Goal: Transaction & Acquisition: Subscribe to service/newsletter

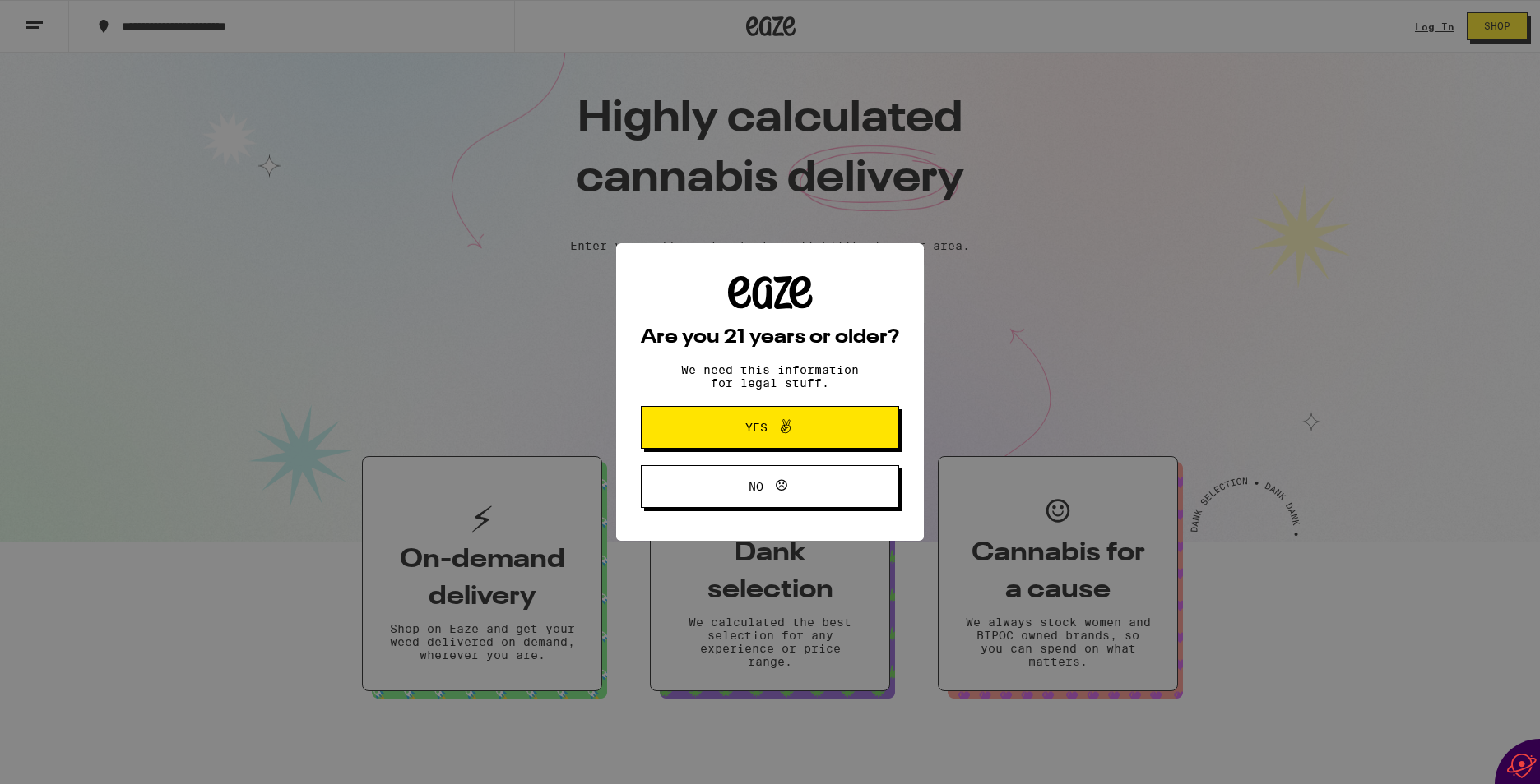
click at [748, 426] on span "Yes" at bounding box center [757, 427] width 22 height 12
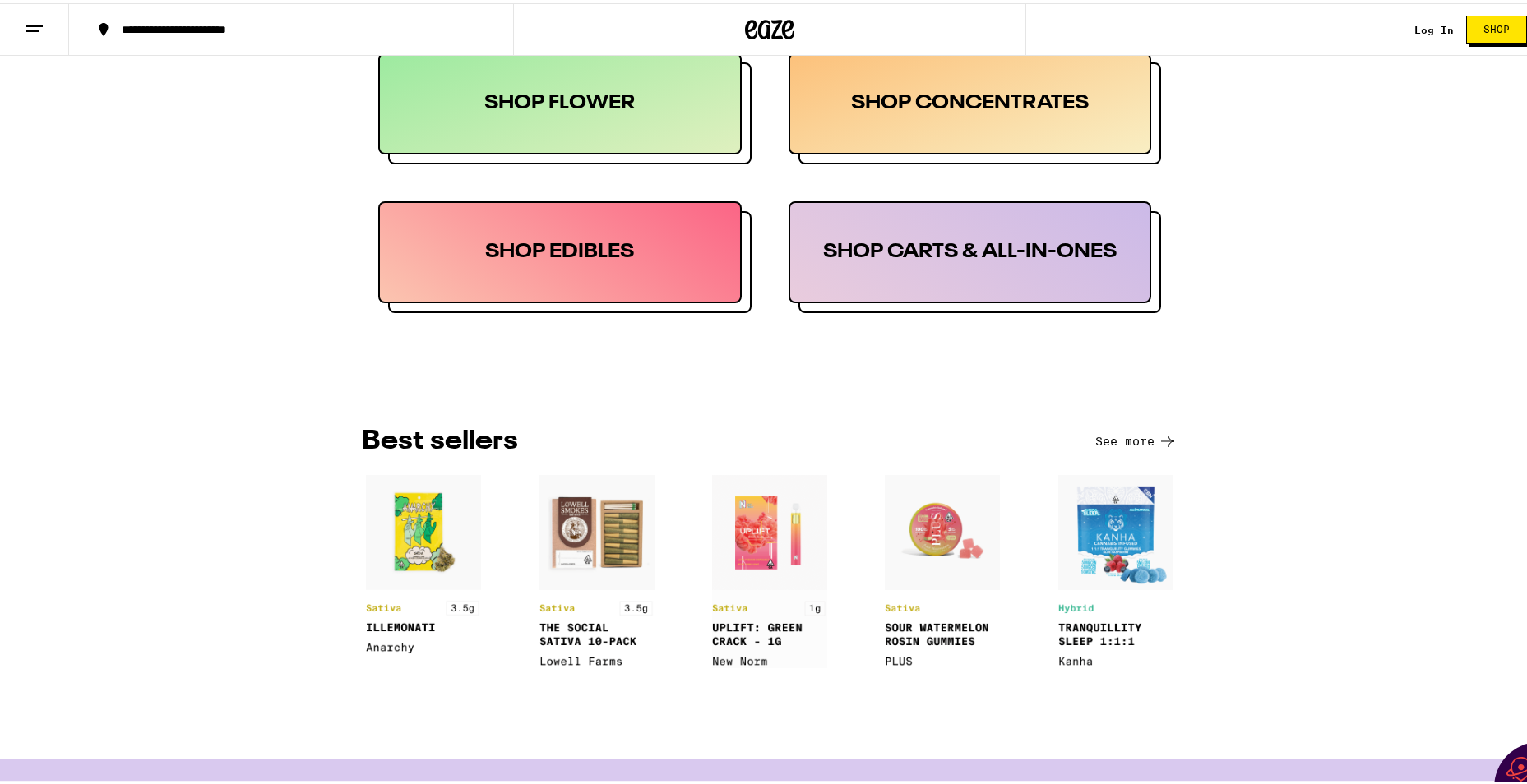
scroll to position [885, 0]
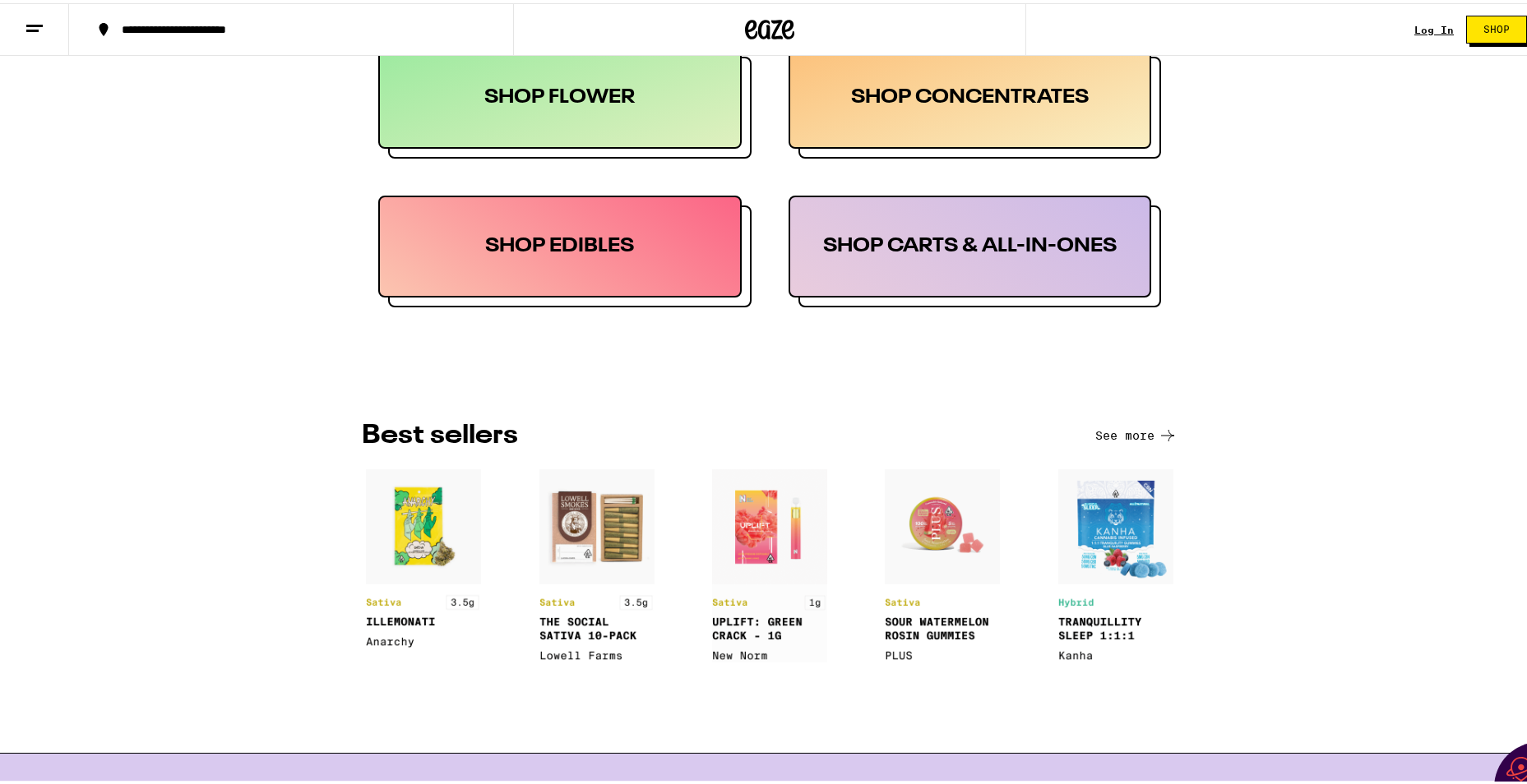
click at [538, 250] on div "SHOP EDIBLES" at bounding box center [560, 243] width 364 height 102
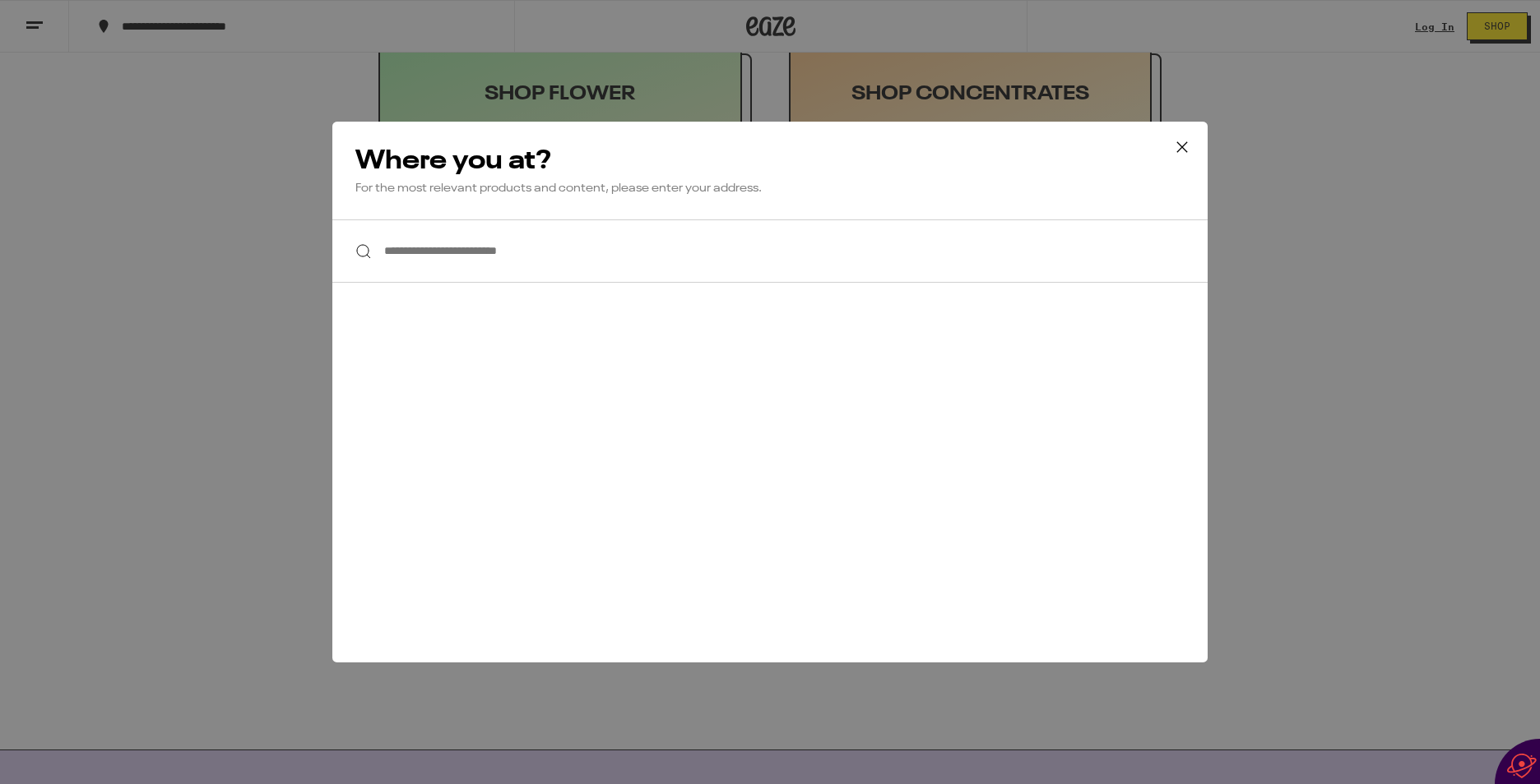
click at [358, 253] on div at bounding box center [770, 251] width 875 height 64
click at [386, 251] on input "**********" at bounding box center [770, 251] width 875 height 64
click at [360, 249] on div at bounding box center [770, 251] width 875 height 64
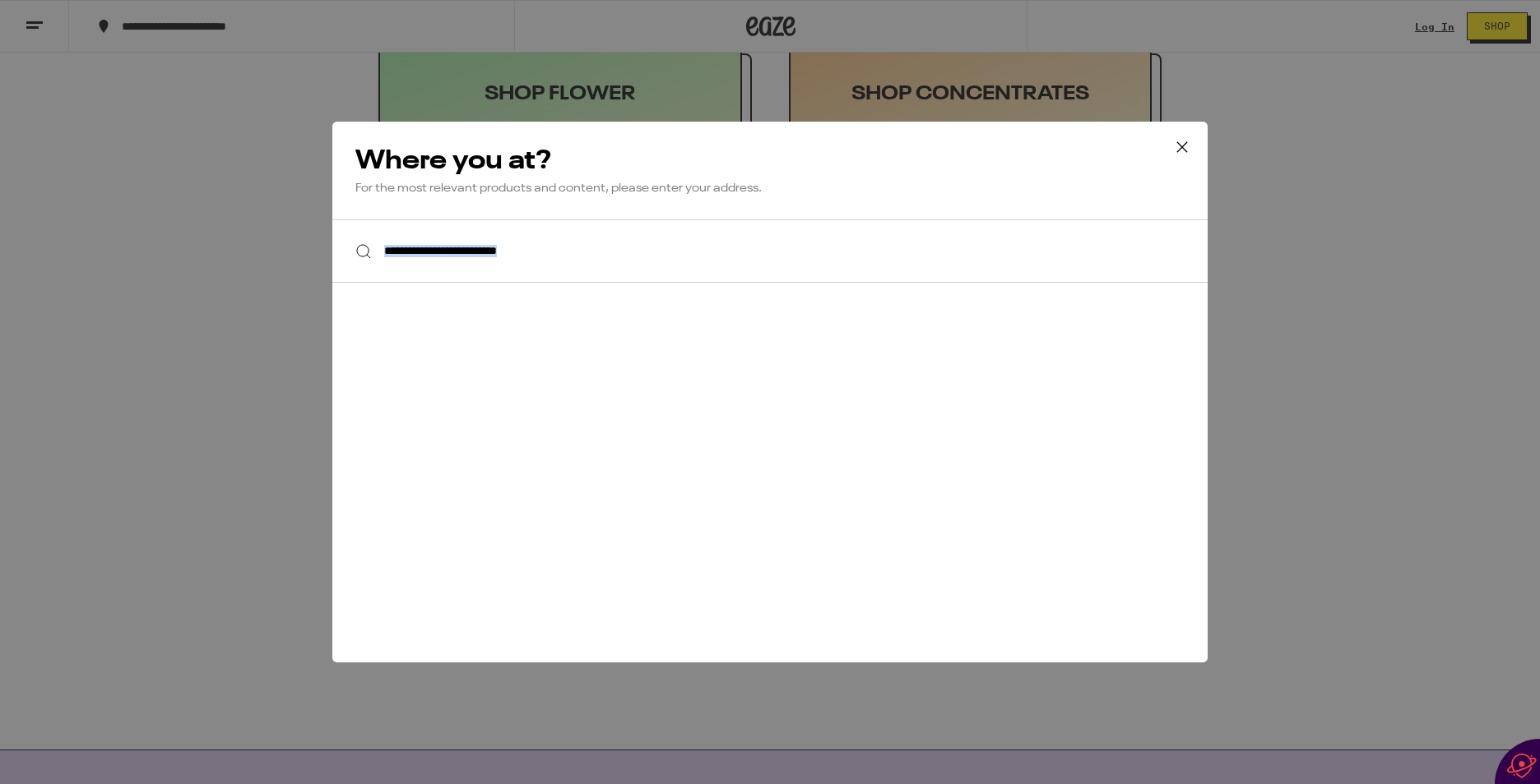
click at [360, 250] on div at bounding box center [770, 251] width 875 height 64
click at [595, 255] on input "**********" at bounding box center [770, 251] width 875 height 64
click at [634, 190] on p "For the most relevant products and content, please enter your address." at bounding box center [770, 189] width 829 height 16
click at [495, 151] on h2 "Where you at?" at bounding box center [770, 160] width 829 height 33
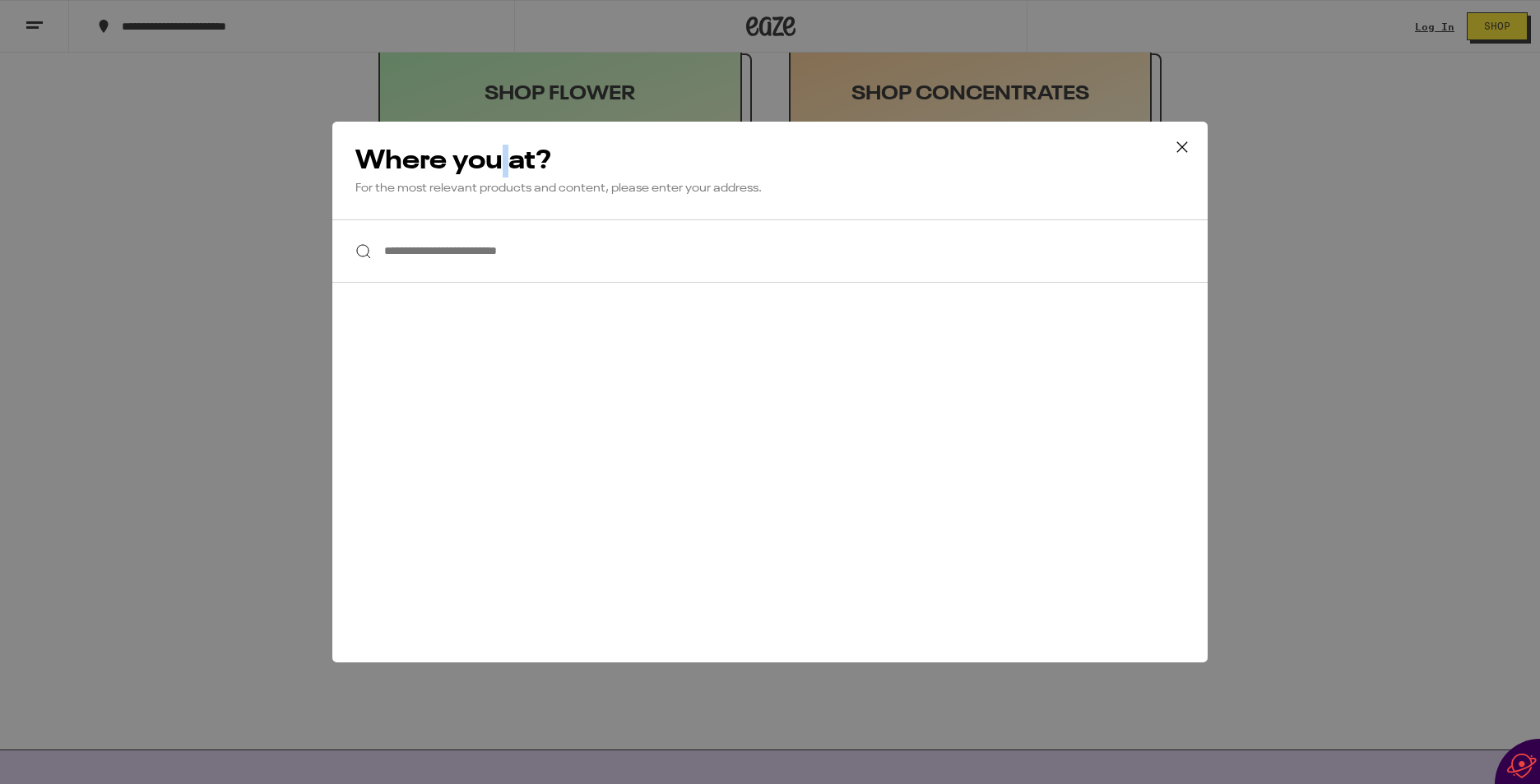
click at [1178, 146] on icon at bounding box center [1181, 146] width 25 height 25
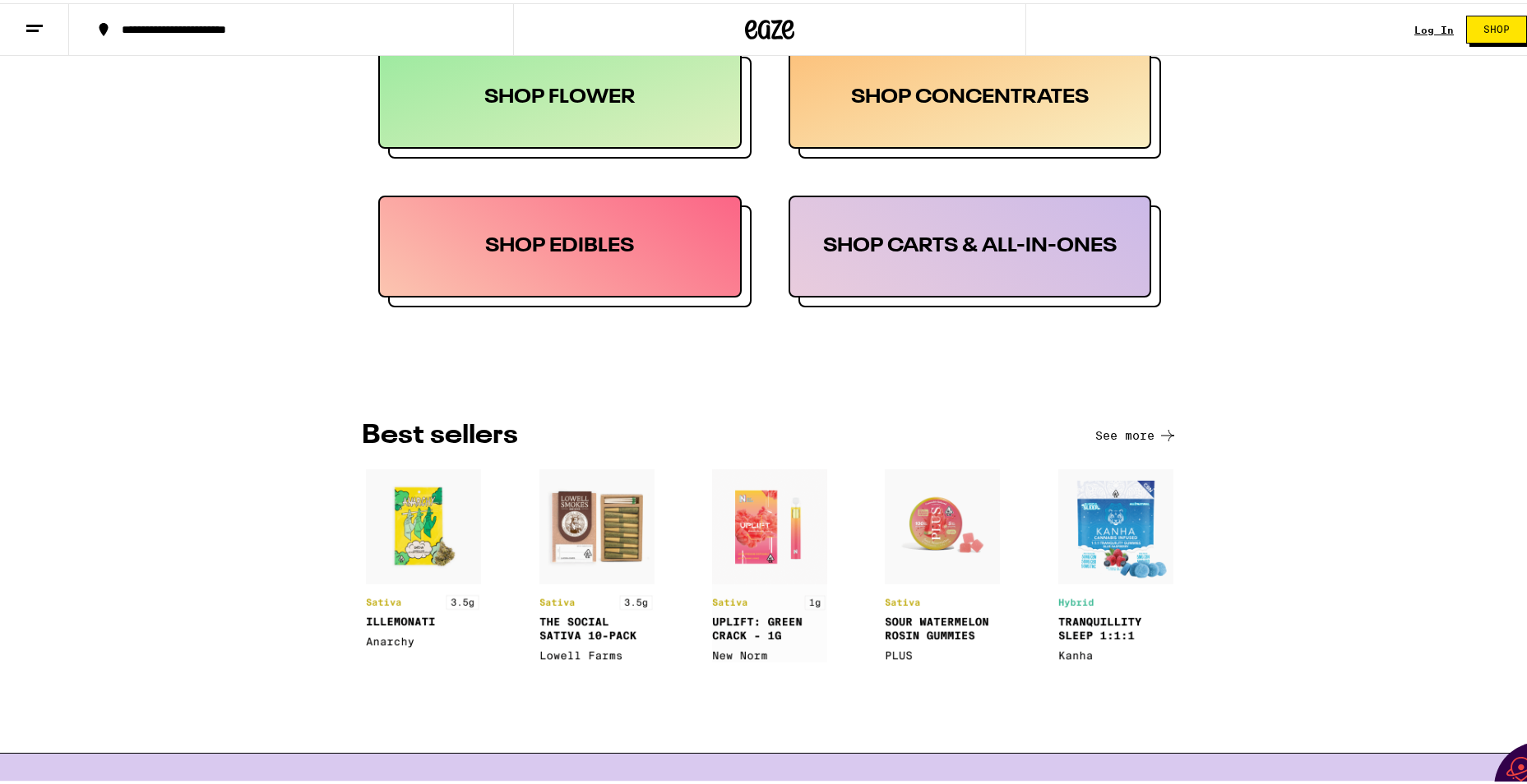
click at [1483, 22] on span "Shop" at bounding box center [1496, 26] width 26 height 10
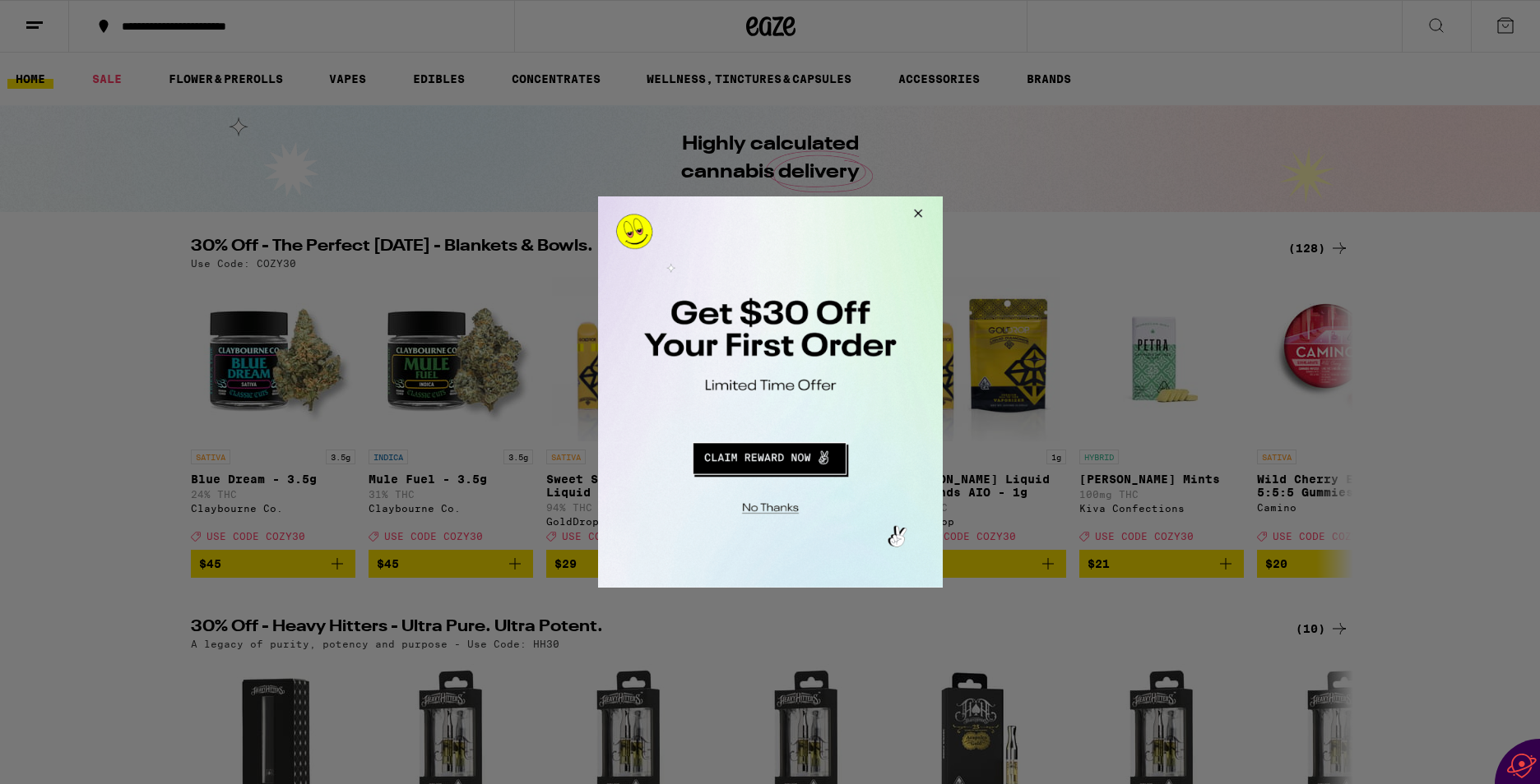
click at [750, 458] on button "Redirect to URL" at bounding box center [768, 456] width 286 height 40
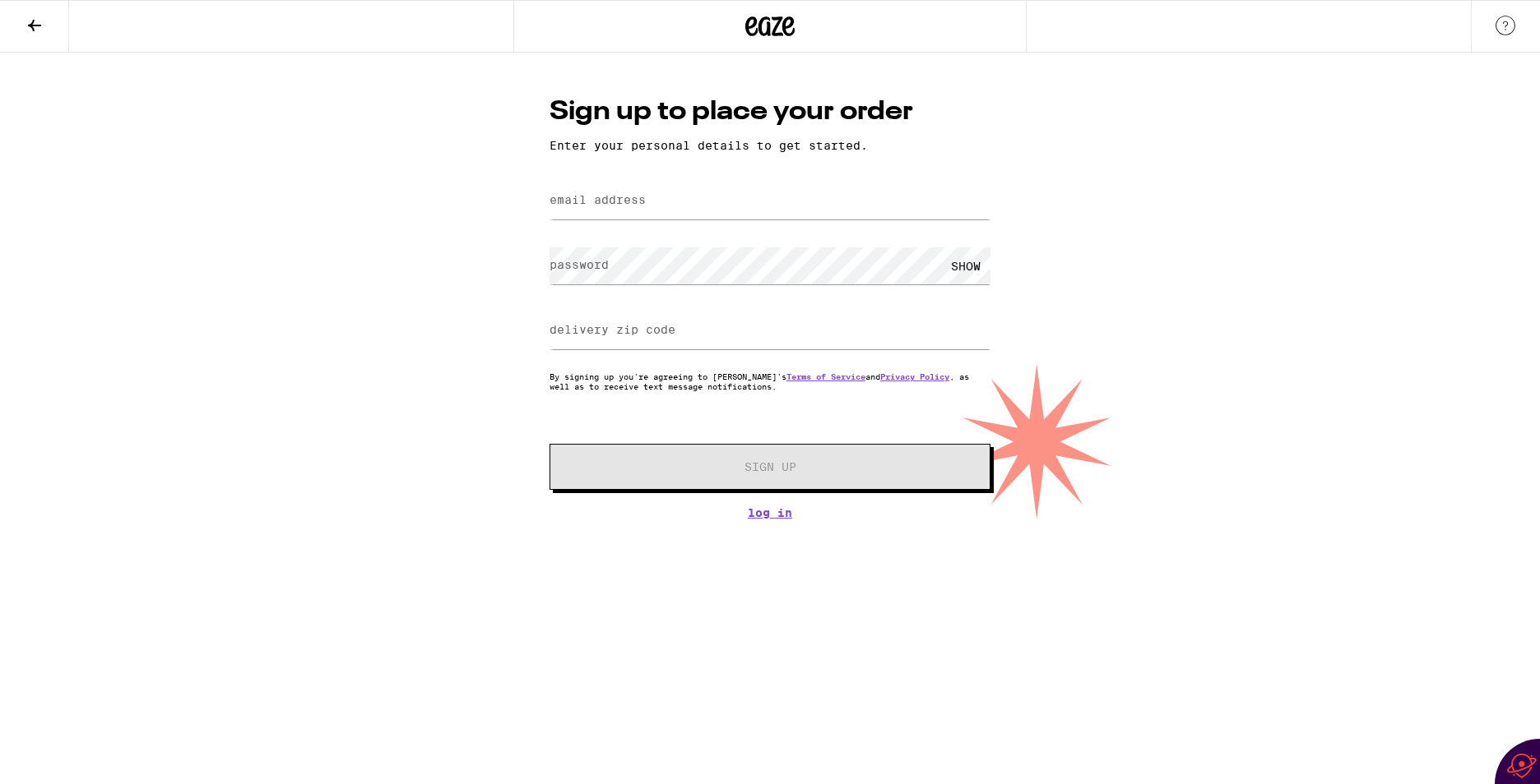
click at [555, 199] on label "email address" at bounding box center [597, 199] width 97 height 13
type input "[EMAIL_ADDRESS][DOMAIN_NAME]"
type input "42754"
click at [561, 271] on label "password" at bounding box center [578, 264] width 59 height 13
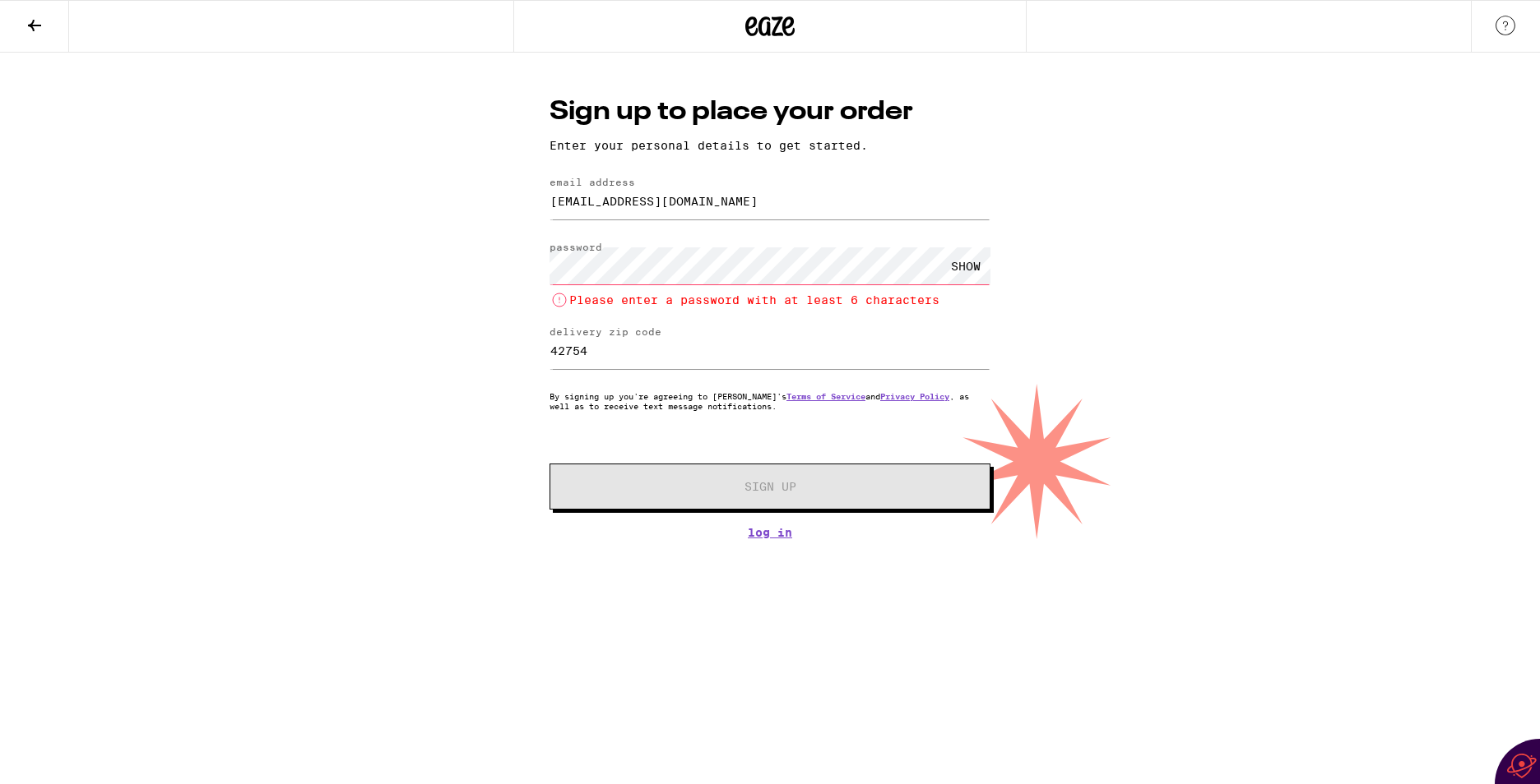
click at [524, 268] on div "Sign up to place your order Enter your personal details to get started. email a…" at bounding box center [770, 296] width 1540 height 486
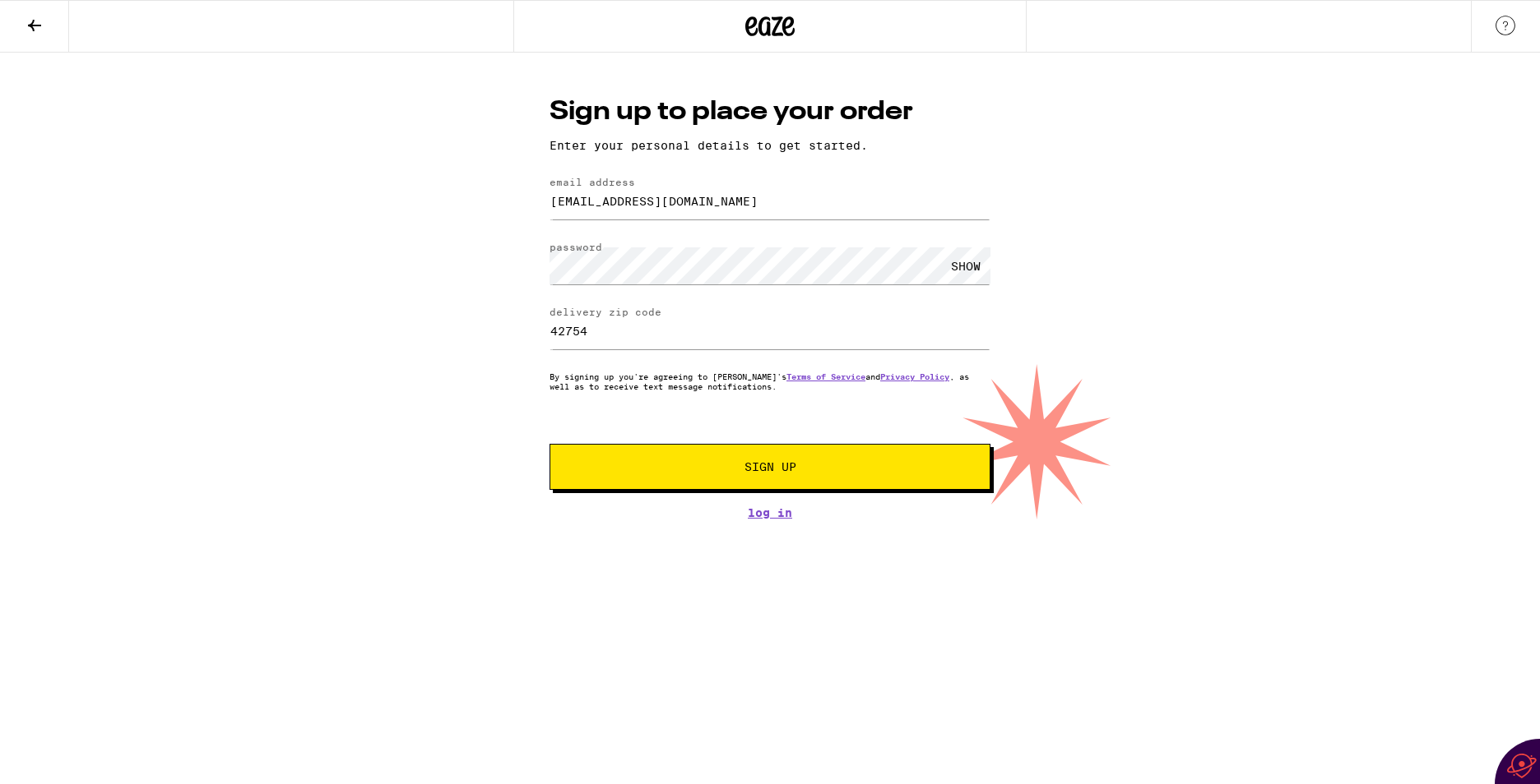
click at [777, 466] on span "Sign Up" at bounding box center [770, 467] width 52 height 12
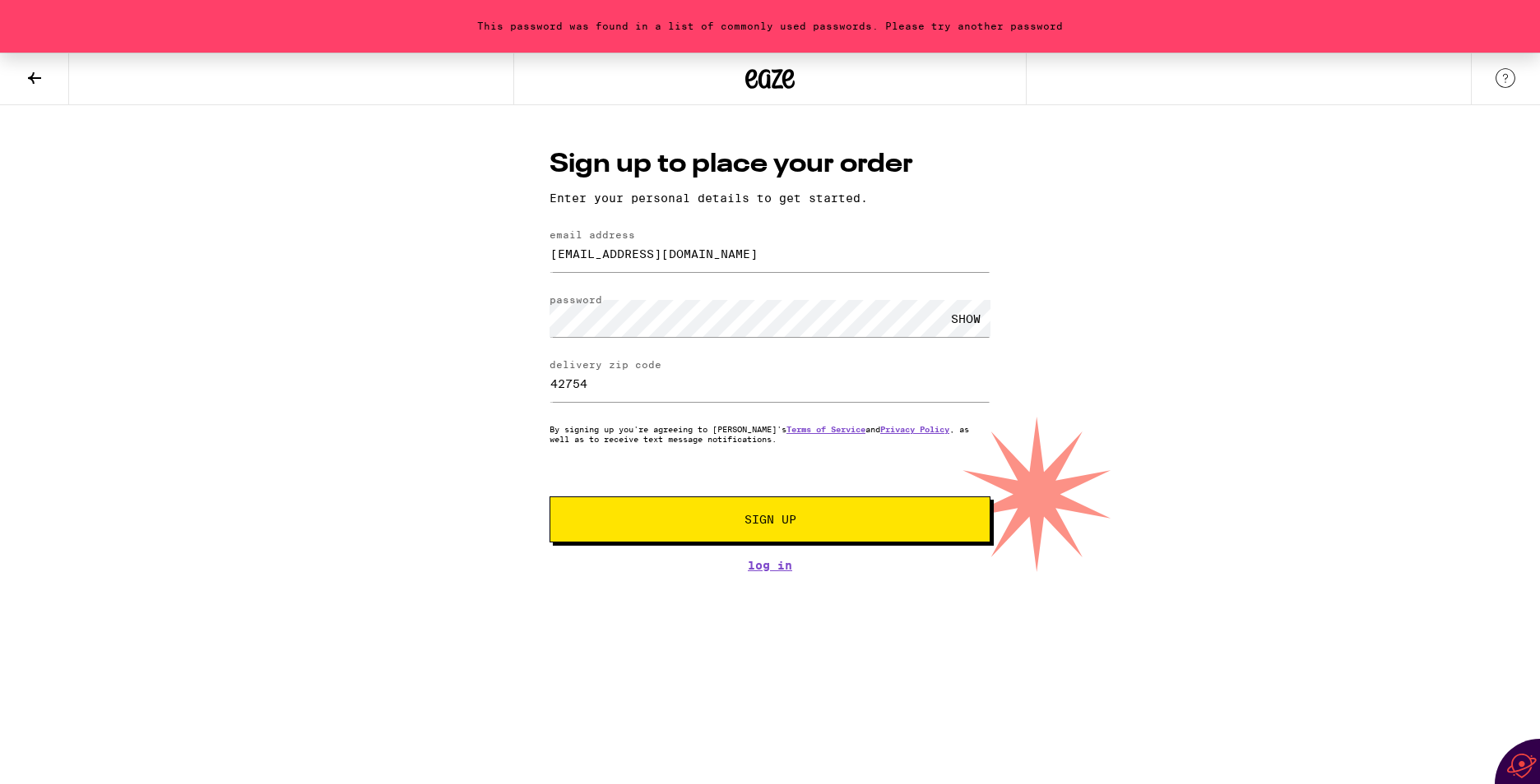
click at [760, 520] on span "Sign Up" at bounding box center [770, 520] width 52 height 12
click at [534, 309] on div "Sign up to place your order Enter your personal details to get started. email a…" at bounding box center [770, 359] width 473 height 425
click at [760, 520] on span "Sign Up" at bounding box center [770, 520] width 52 height 12
click at [958, 323] on div "SHOW" at bounding box center [966, 318] width 50 height 37
click at [540, 313] on div "Sign up to place your order Enter your personal details to get started. email a…" at bounding box center [770, 359] width 473 height 425
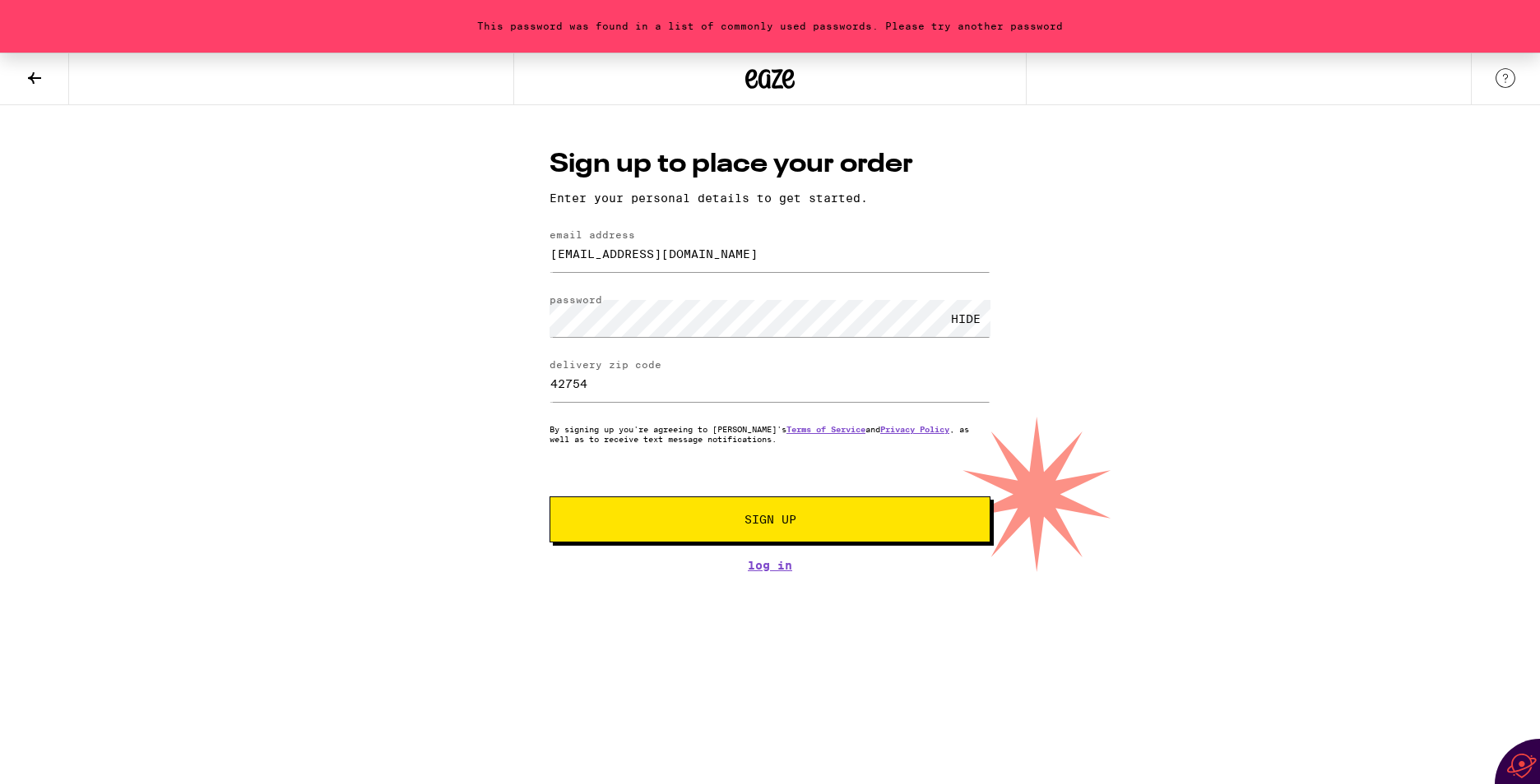
click at [435, 321] on div "This password was found in a list of commonly used passwords. Please try anothe…" at bounding box center [770, 312] width 1540 height 519
click at [536, 316] on div "Sign up to place your order Enter your personal details to get started. email a…" at bounding box center [770, 359] width 473 height 425
click at [758, 520] on span "Sign Up" at bounding box center [770, 520] width 52 height 12
click at [755, 519] on span "Sign Up" at bounding box center [770, 520] width 52 height 12
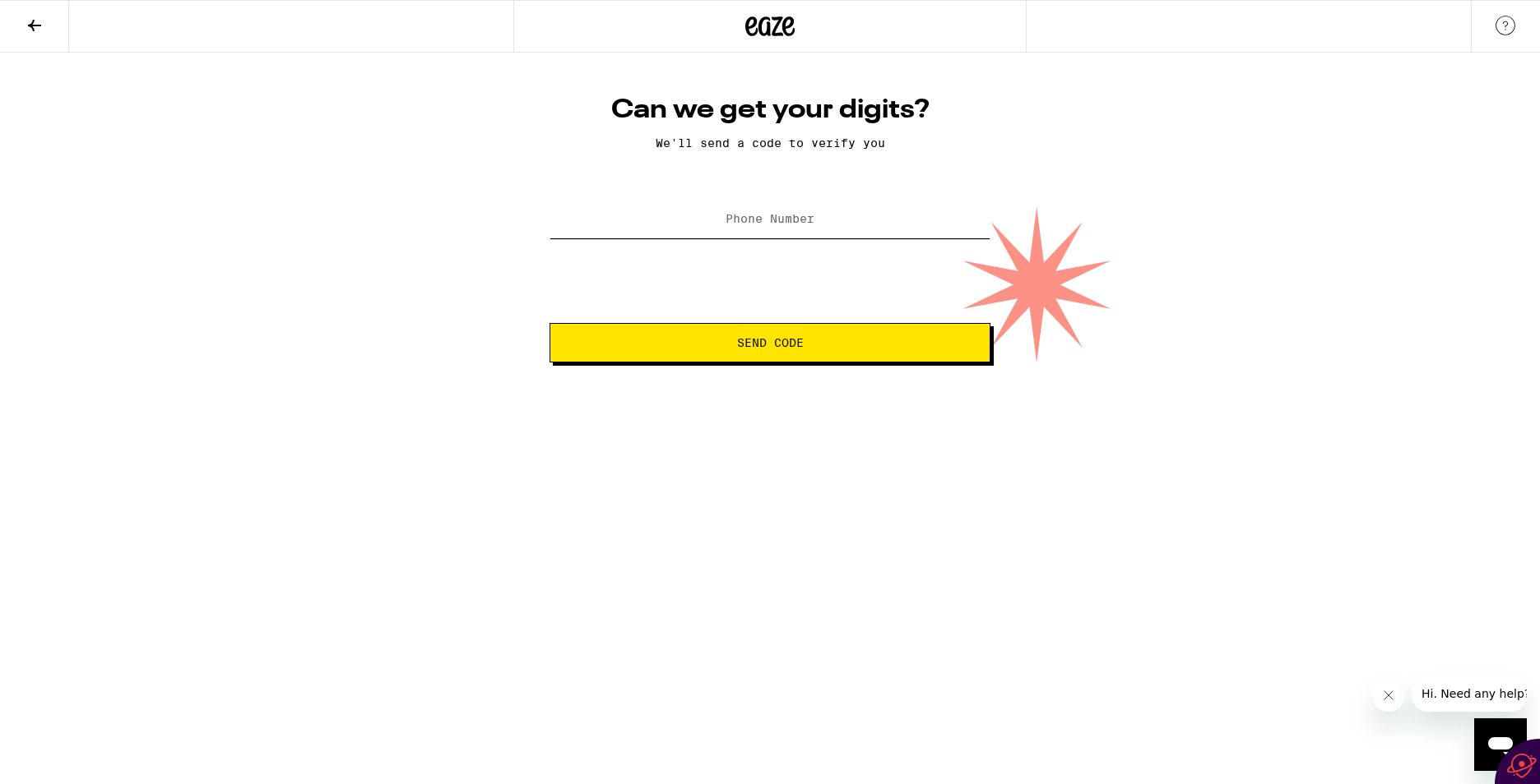
click at [552, 228] on input "Phone Number" at bounding box center [770, 219] width 441 height 37
type input "(806) 681-6649"
click at [753, 342] on span "Send Code" at bounding box center [770, 343] width 67 height 12
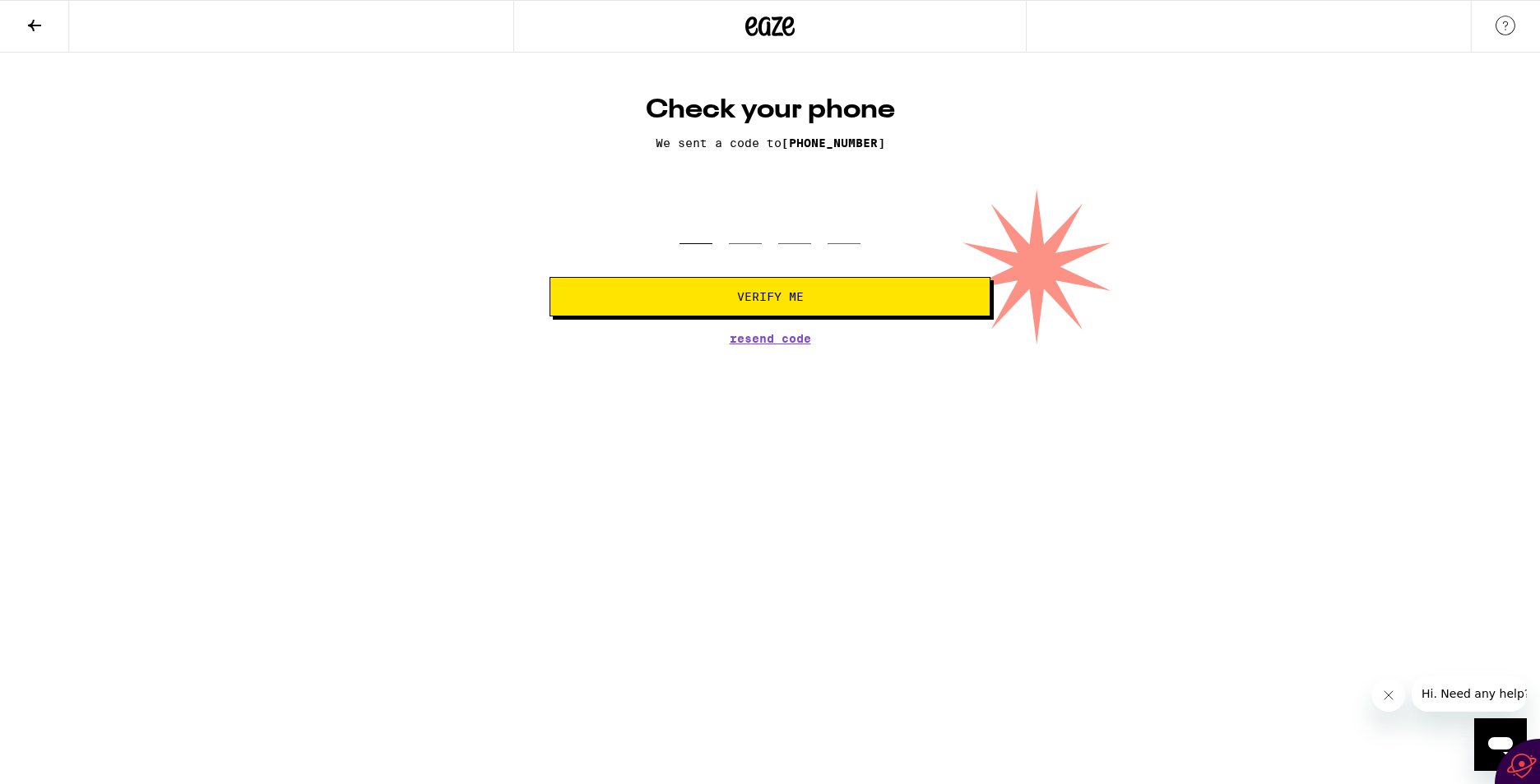
click at [692, 240] on input "tel" at bounding box center [696, 219] width 33 height 49
type input "0"
type input "3"
type input "5"
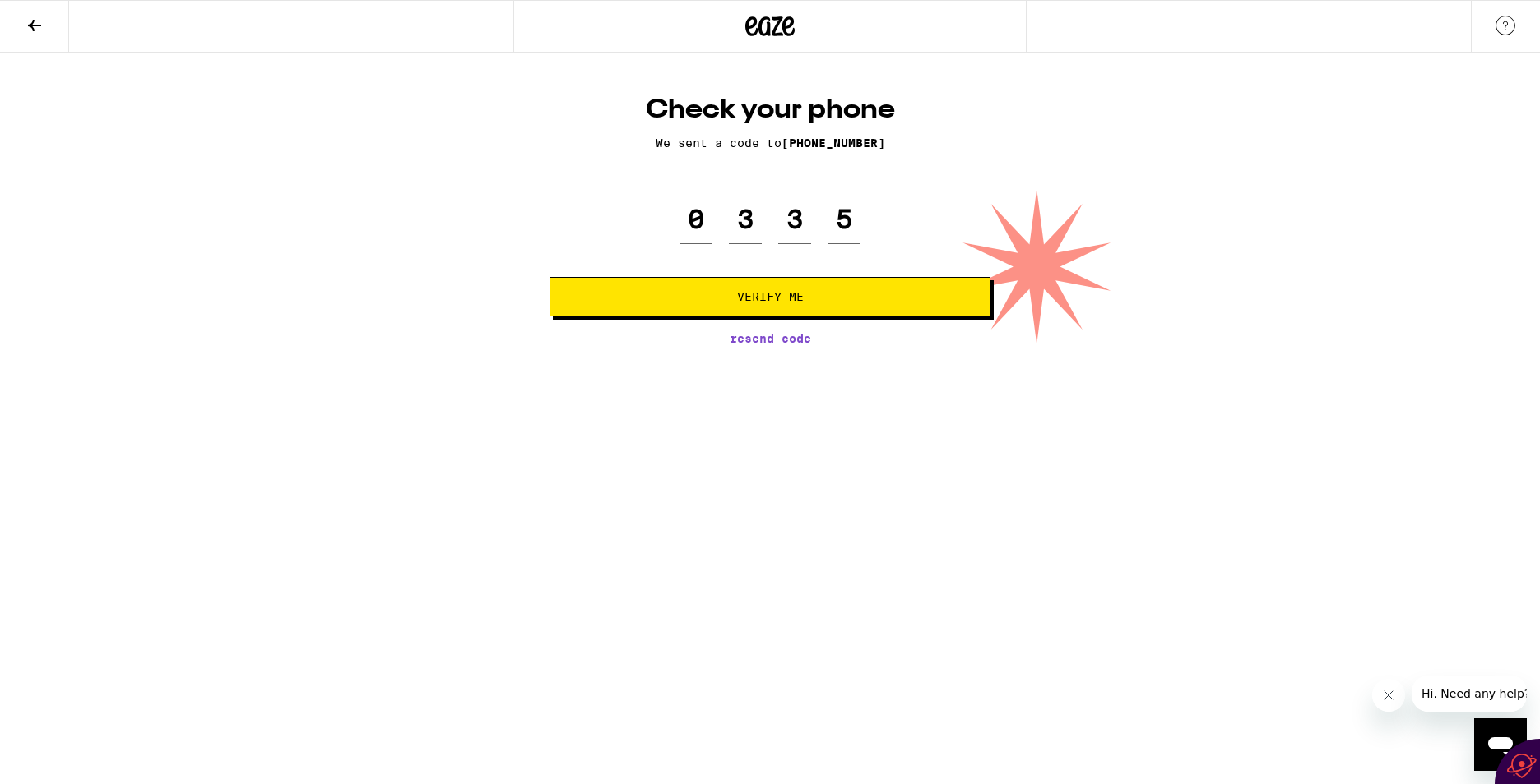
click at [773, 294] on span "Verify Me" at bounding box center [770, 297] width 67 height 12
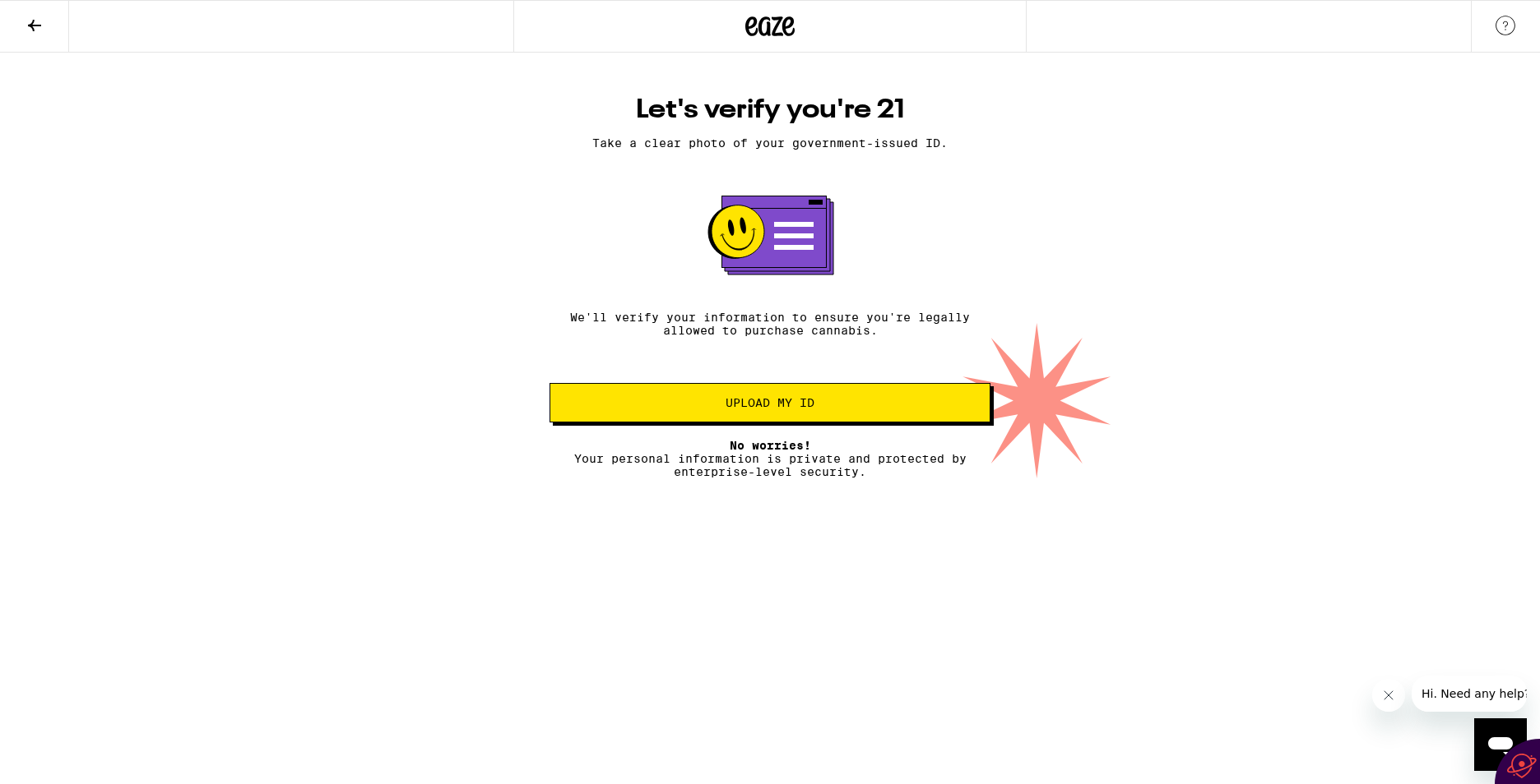
click at [769, 400] on button "Upload my ID" at bounding box center [770, 402] width 441 height 40
